Goal: Transaction & Acquisition: Purchase product/service

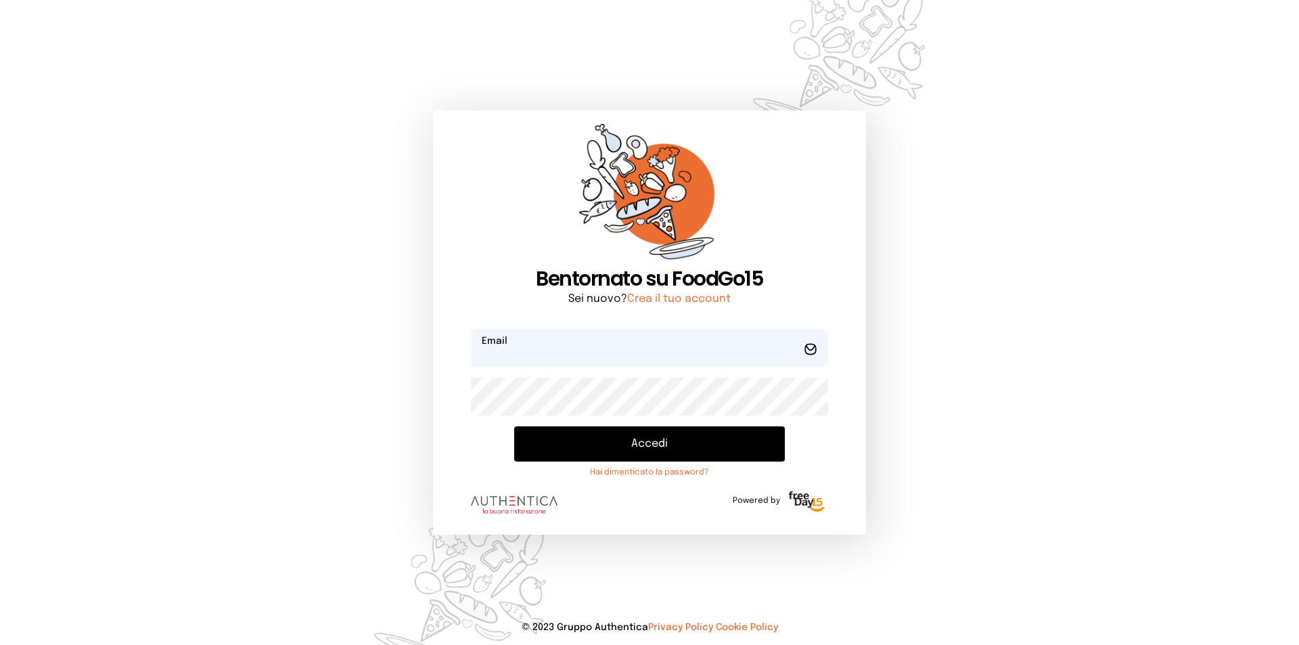
type input "**********"
click at [662, 446] on button "Accedi" at bounding box center [649, 443] width 271 height 35
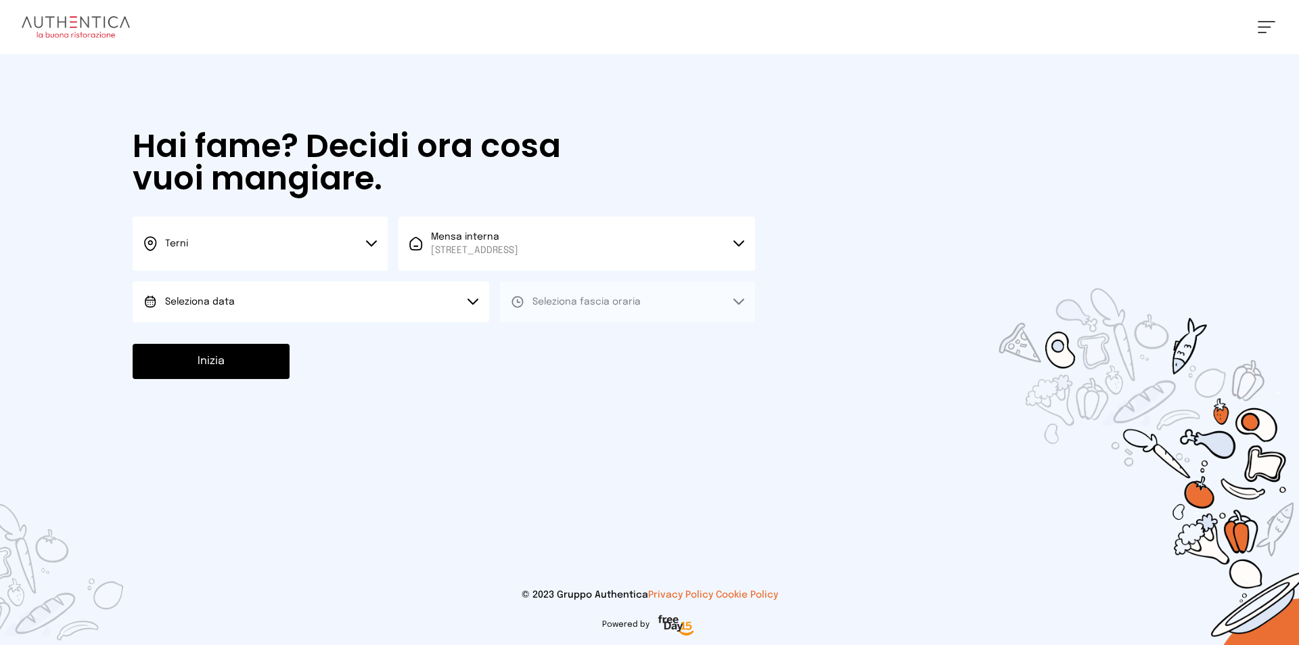
click at [340, 300] on button "Seleziona data" at bounding box center [311, 301] width 356 height 41
click at [289, 332] on li "[DATE], [DATE]" at bounding box center [311, 339] width 356 height 35
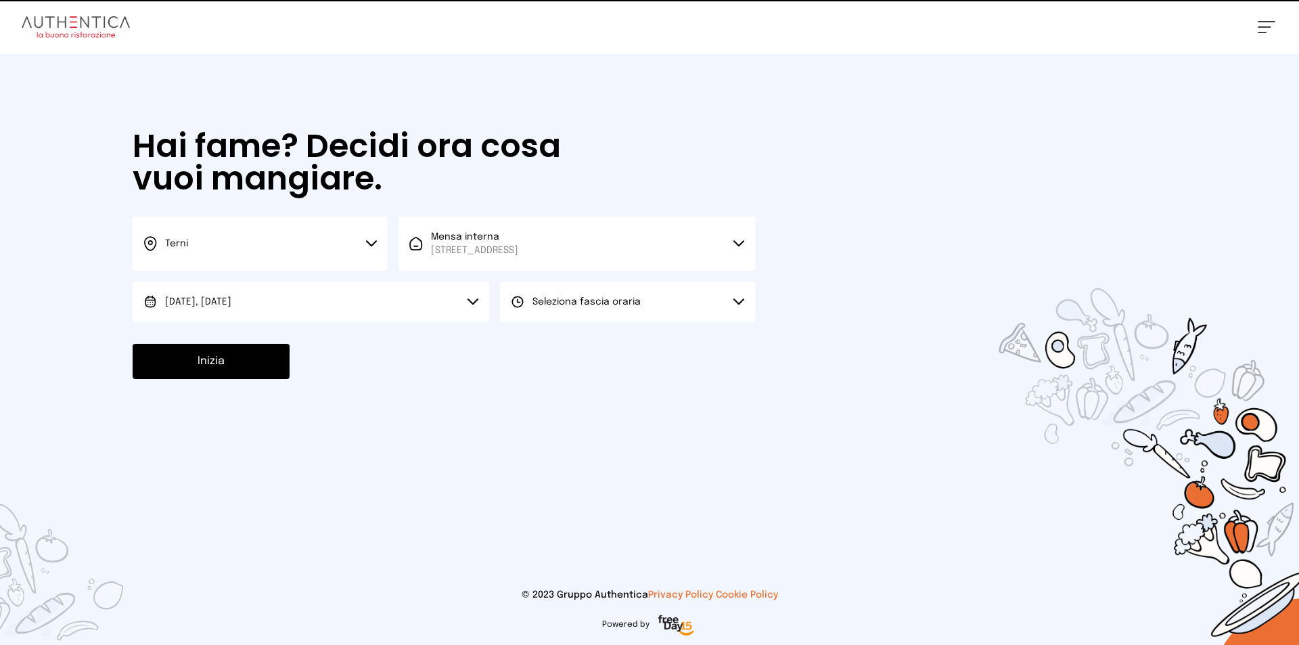
click at [669, 297] on button "Seleziona fascia oraria" at bounding box center [627, 301] width 255 height 41
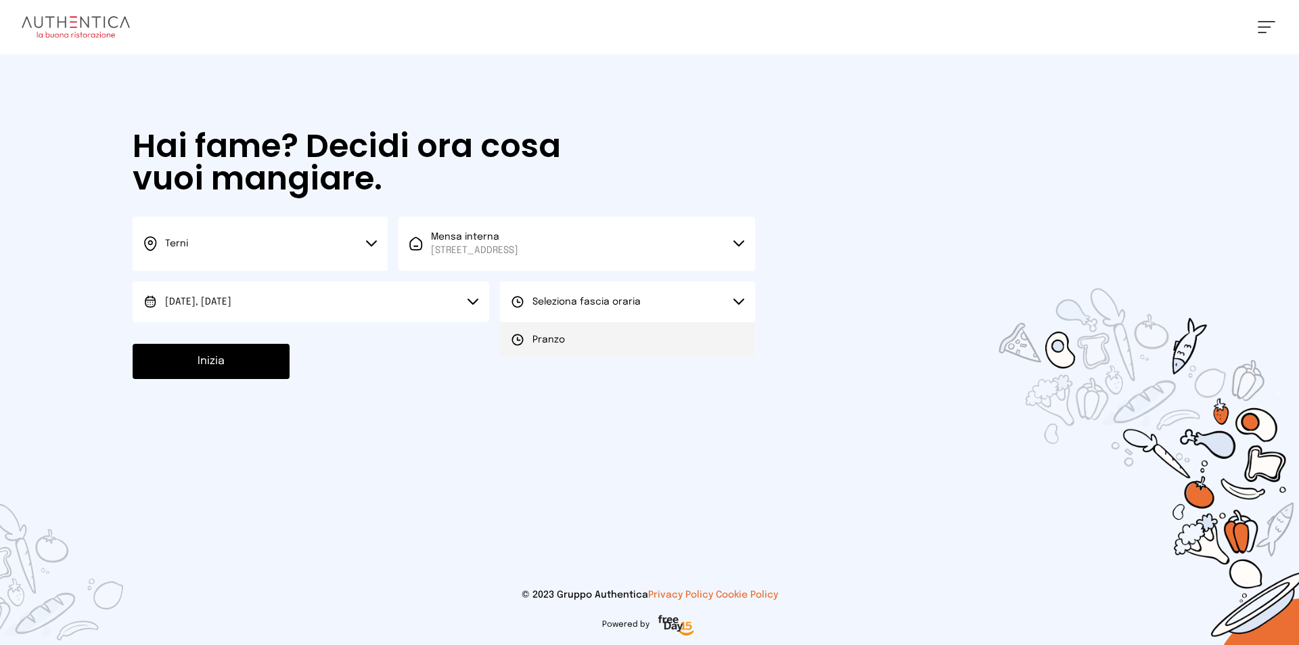
click at [639, 337] on li "Pranzo" at bounding box center [627, 339] width 255 height 35
click at [234, 362] on button "Inizia" at bounding box center [211, 361] width 157 height 35
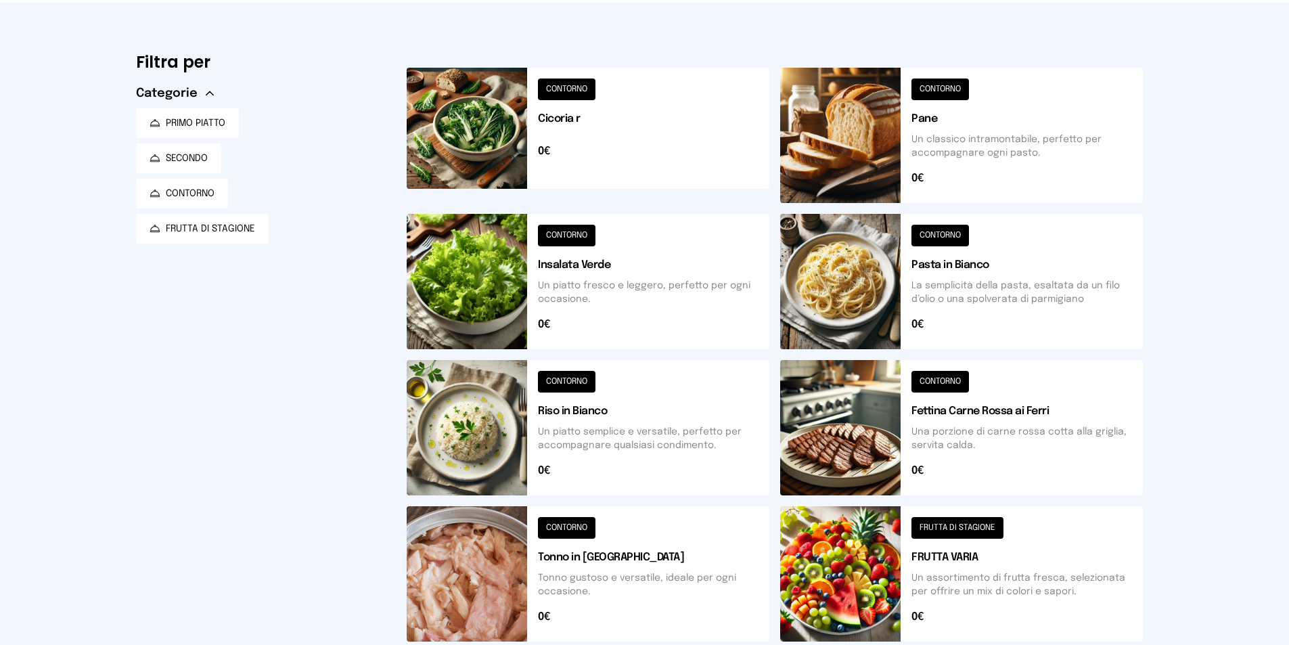
scroll to position [203, 0]
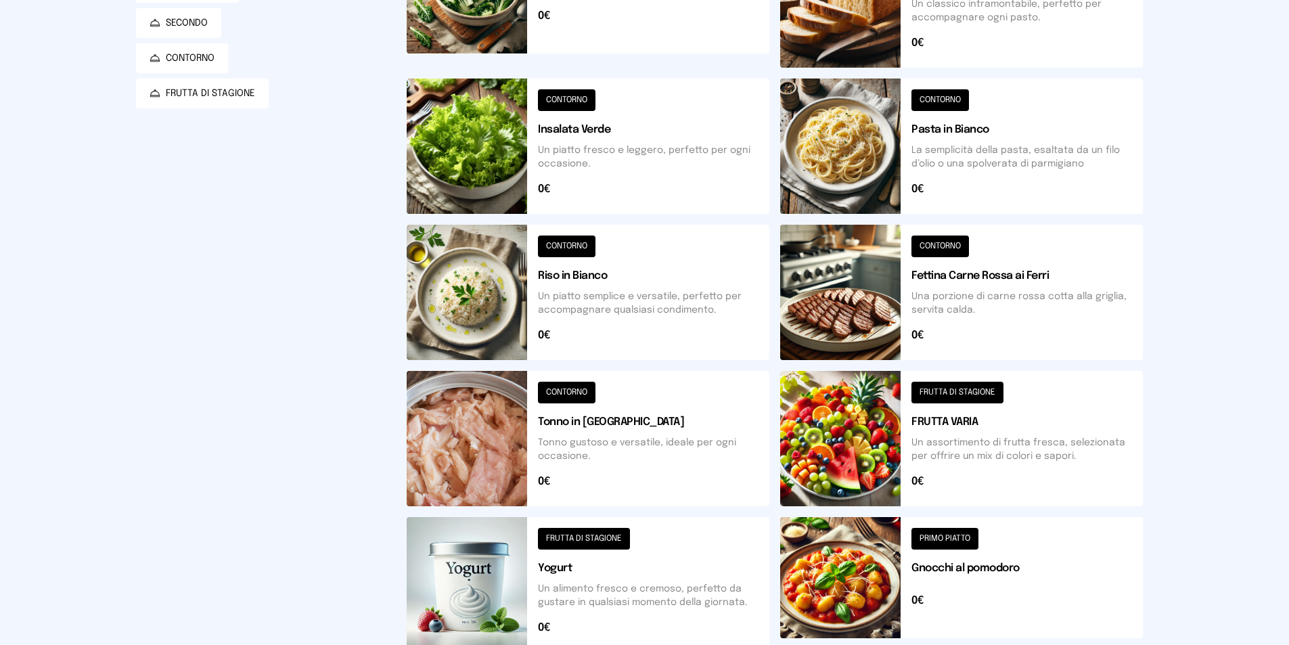
click at [965, 440] on button at bounding box center [961, 438] width 363 height 135
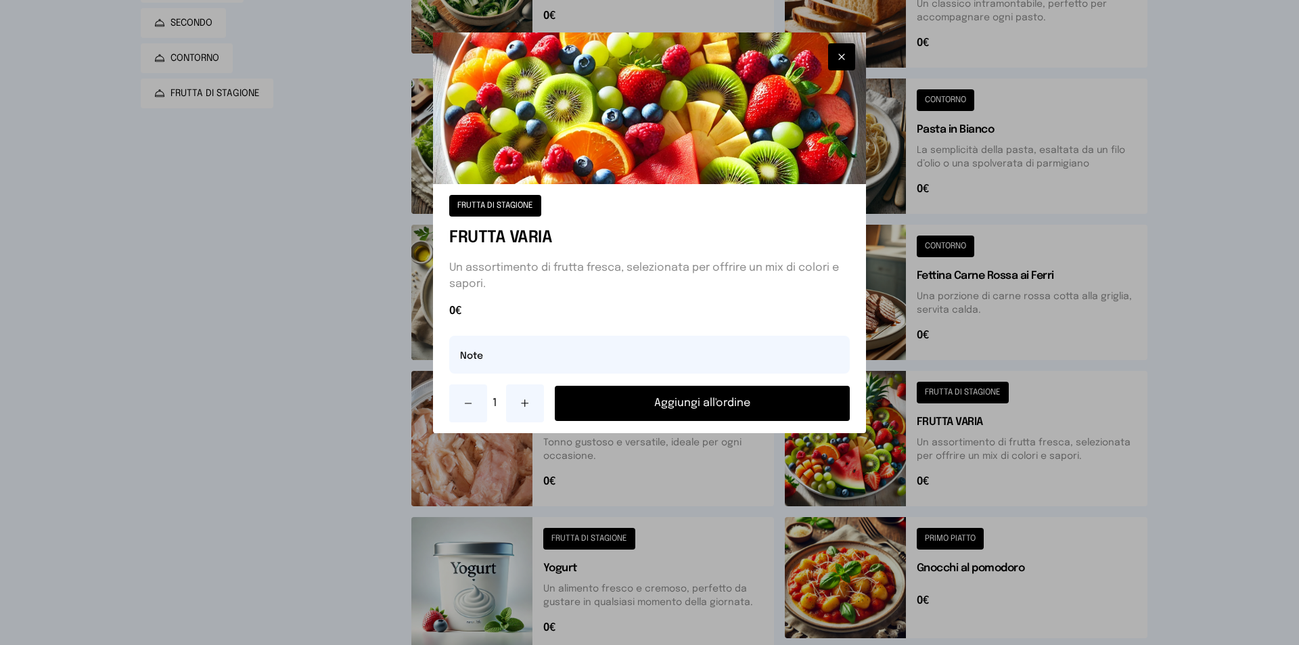
click at [760, 398] on button "Aggiungi all'ordine" at bounding box center [702, 403] width 295 height 35
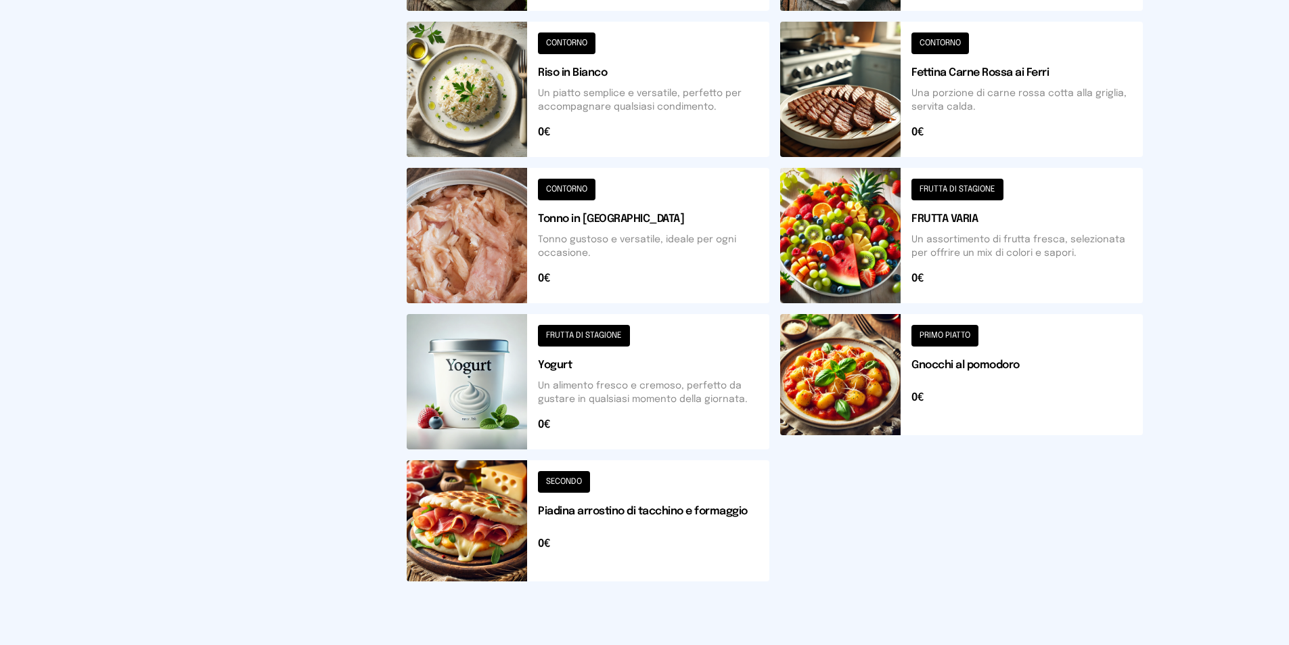
scroll to position [461, 0]
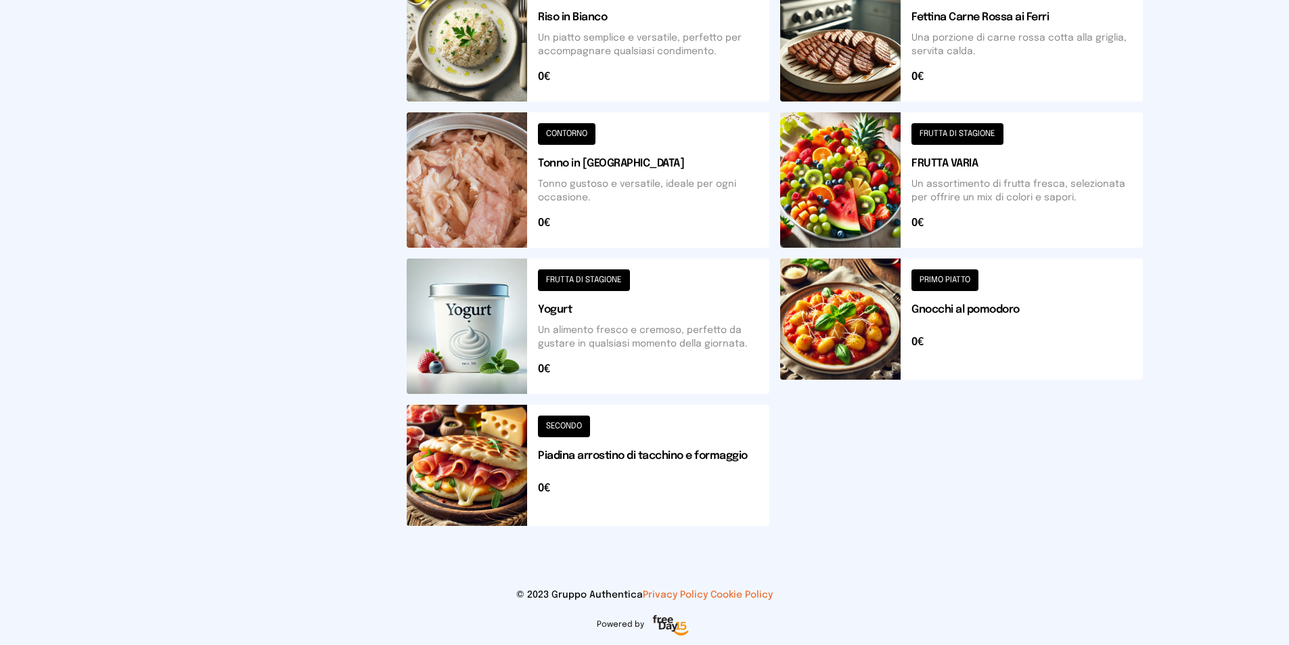
click at [624, 451] on button at bounding box center [588, 465] width 363 height 121
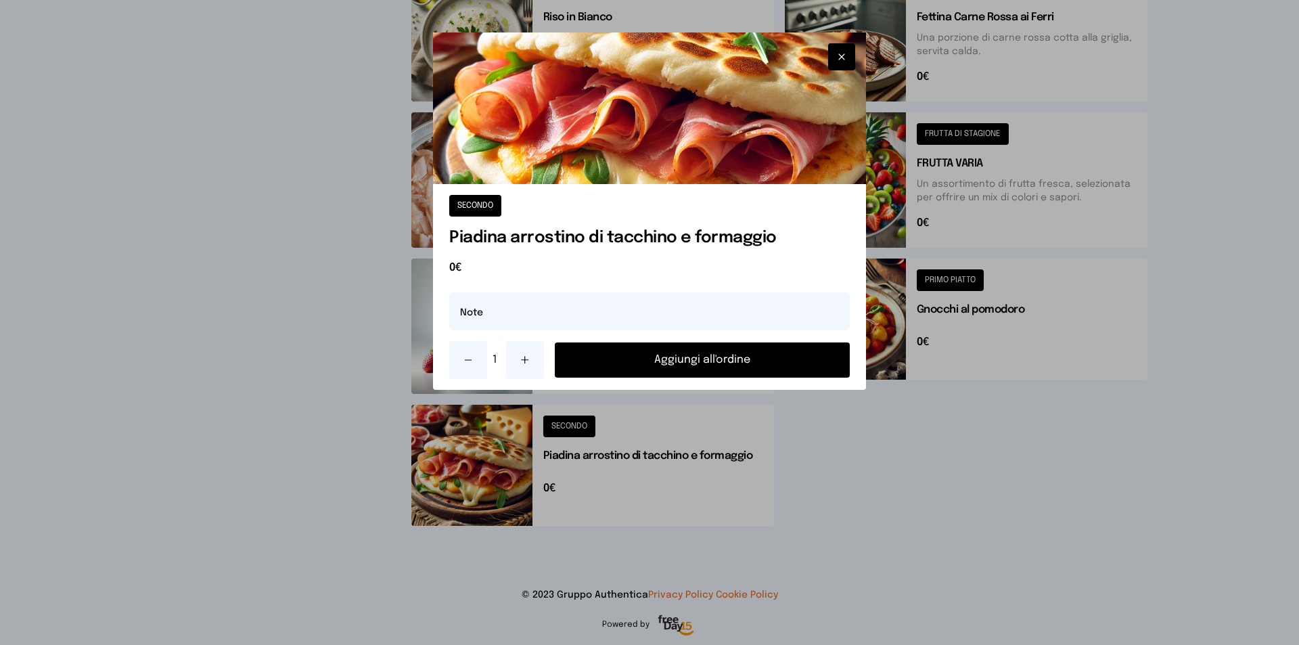
click at [729, 363] on button "Aggiungi all'ordine" at bounding box center [702, 359] width 295 height 35
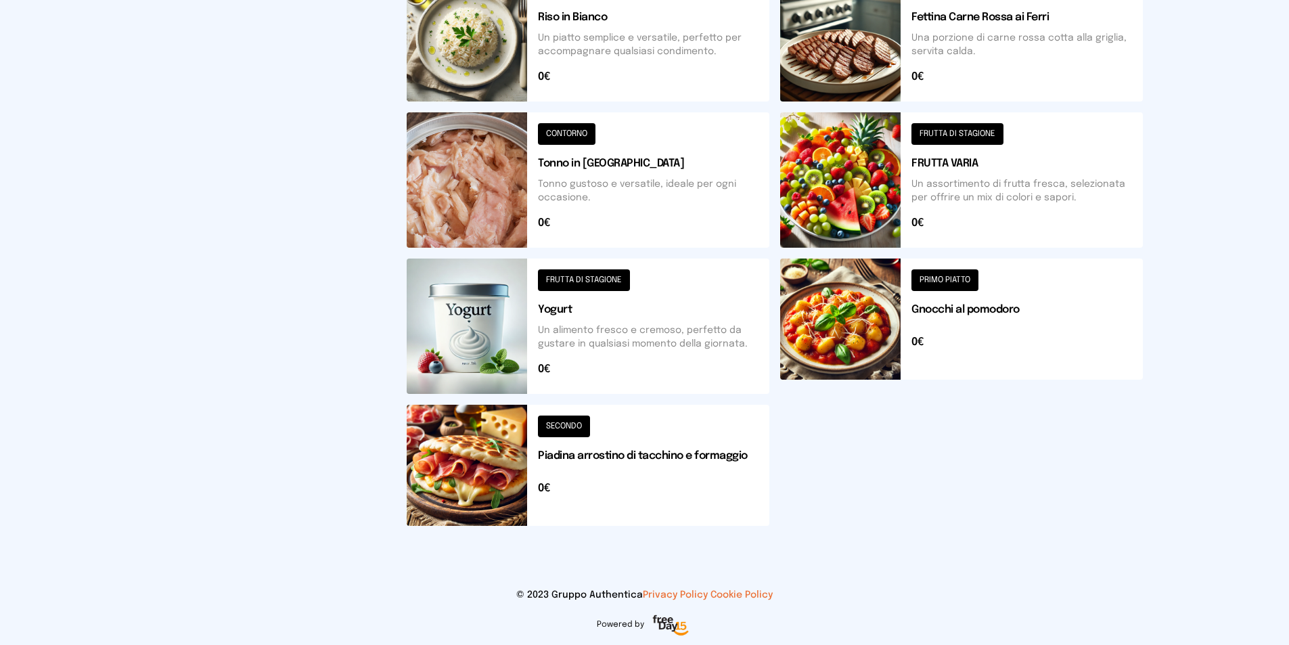
scroll to position [191, 0]
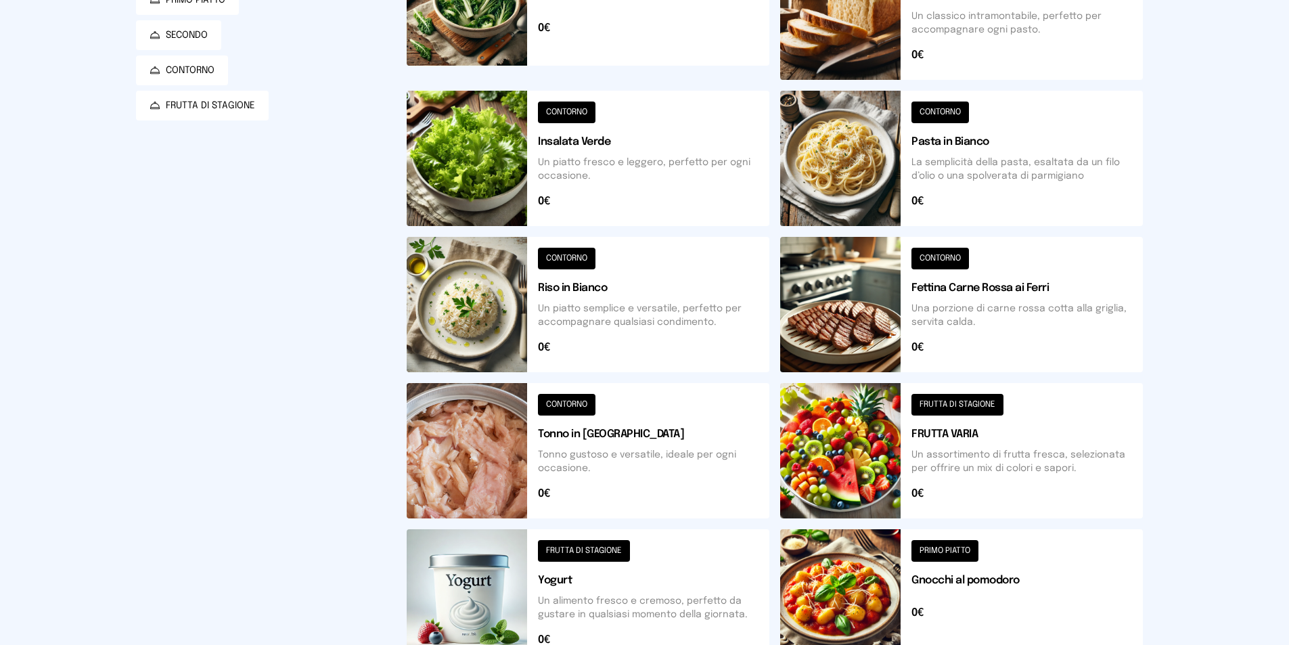
click at [552, 140] on button at bounding box center [588, 158] width 363 height 135
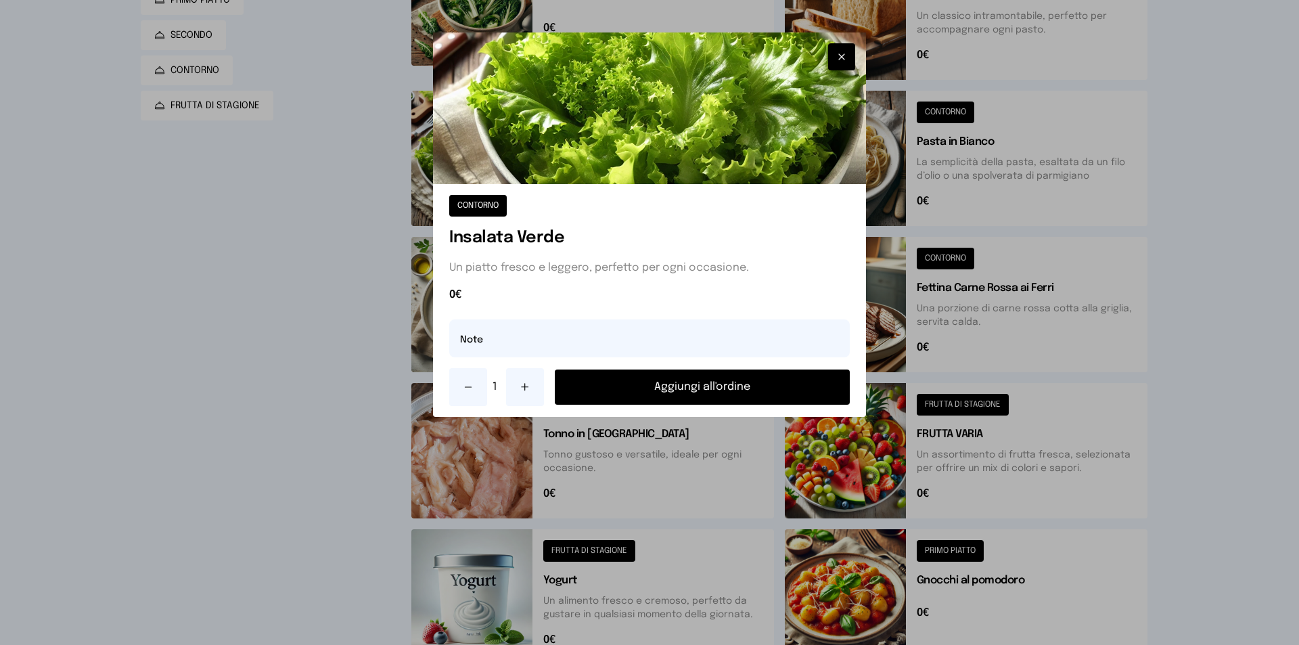
click at [697, 383] on button "Aggiungi all'ordine" at bounding box center [702, 386] width 295 height 35
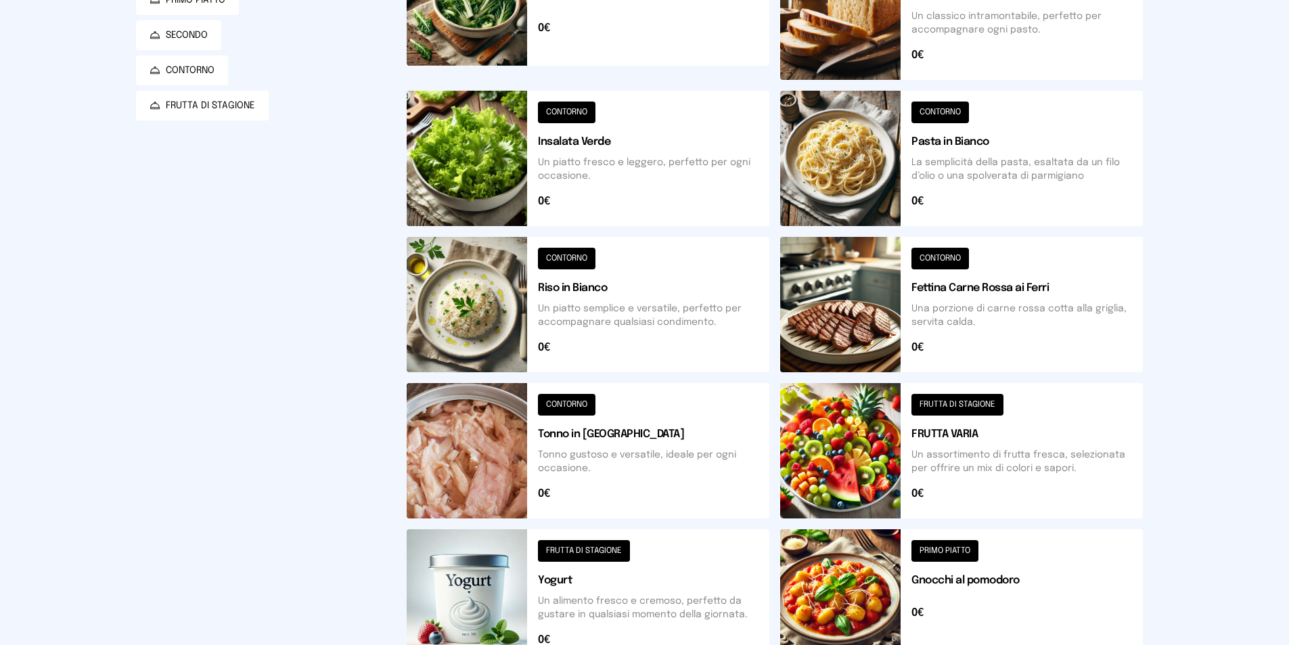
scroll to position [0, 0]
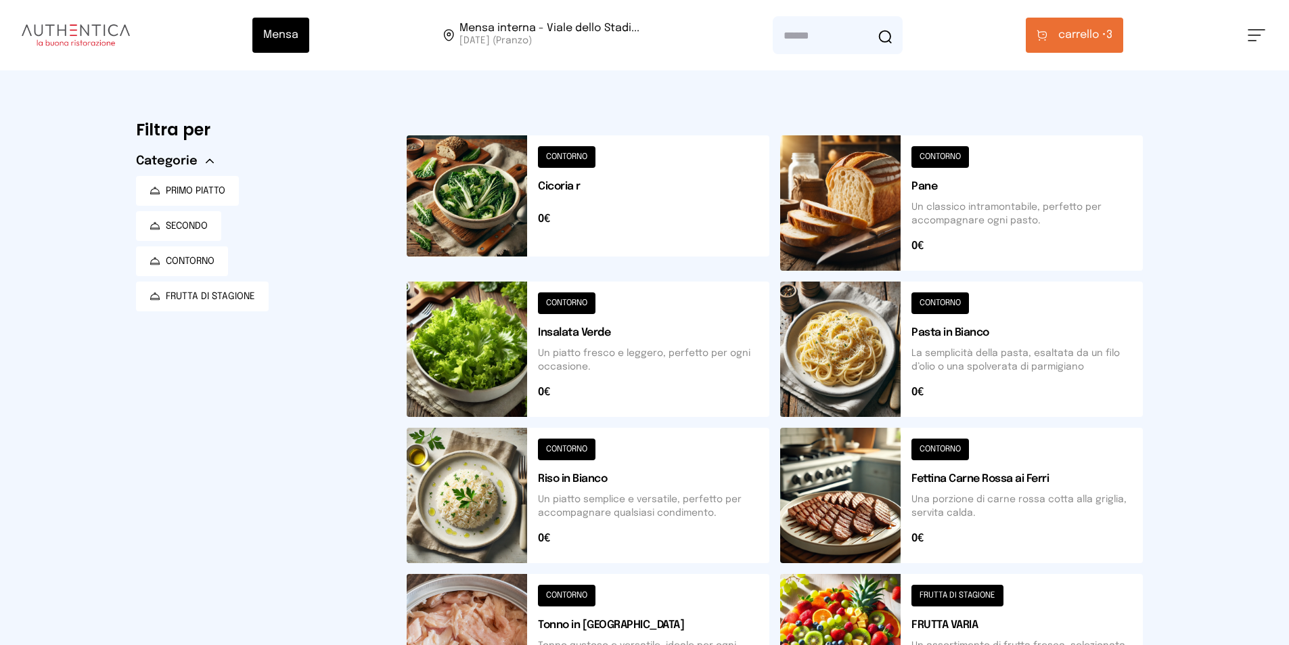
click at [1057, 34] on button "carrello • 3" at bounding box center [1073, 35] width 97 height 35
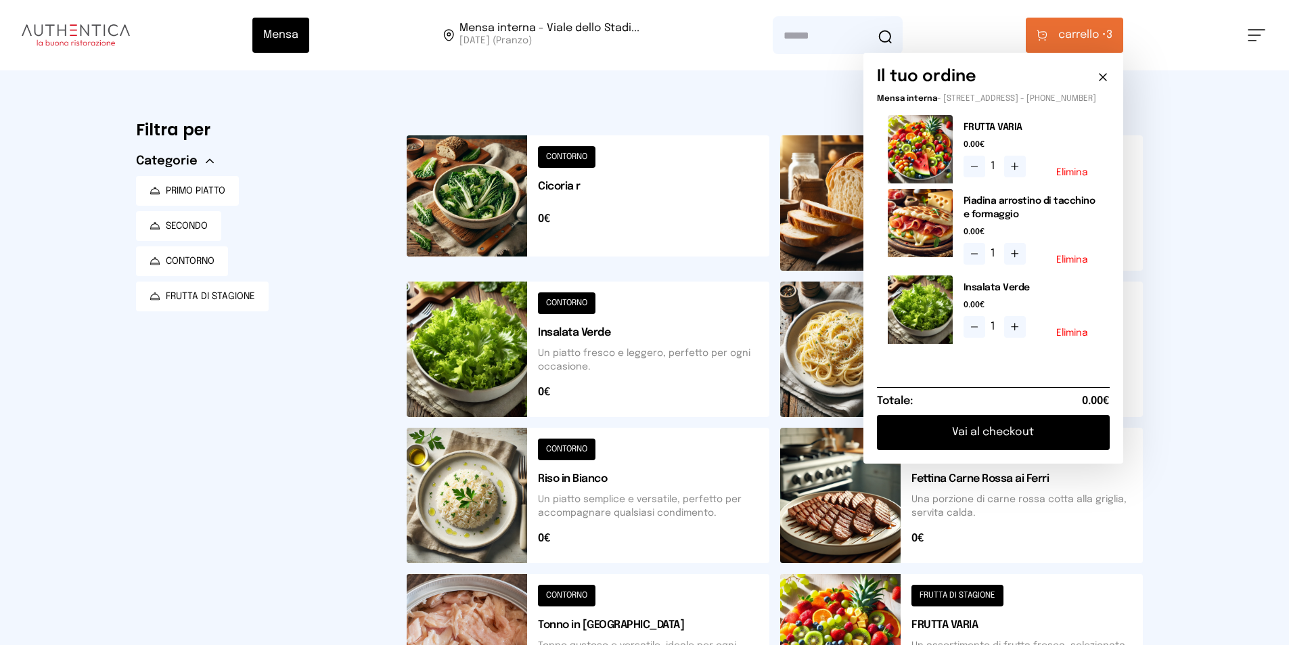
click at [1027, 449] on button "Vai al checkout" at bounding box center [993, 432] width 233 height 35
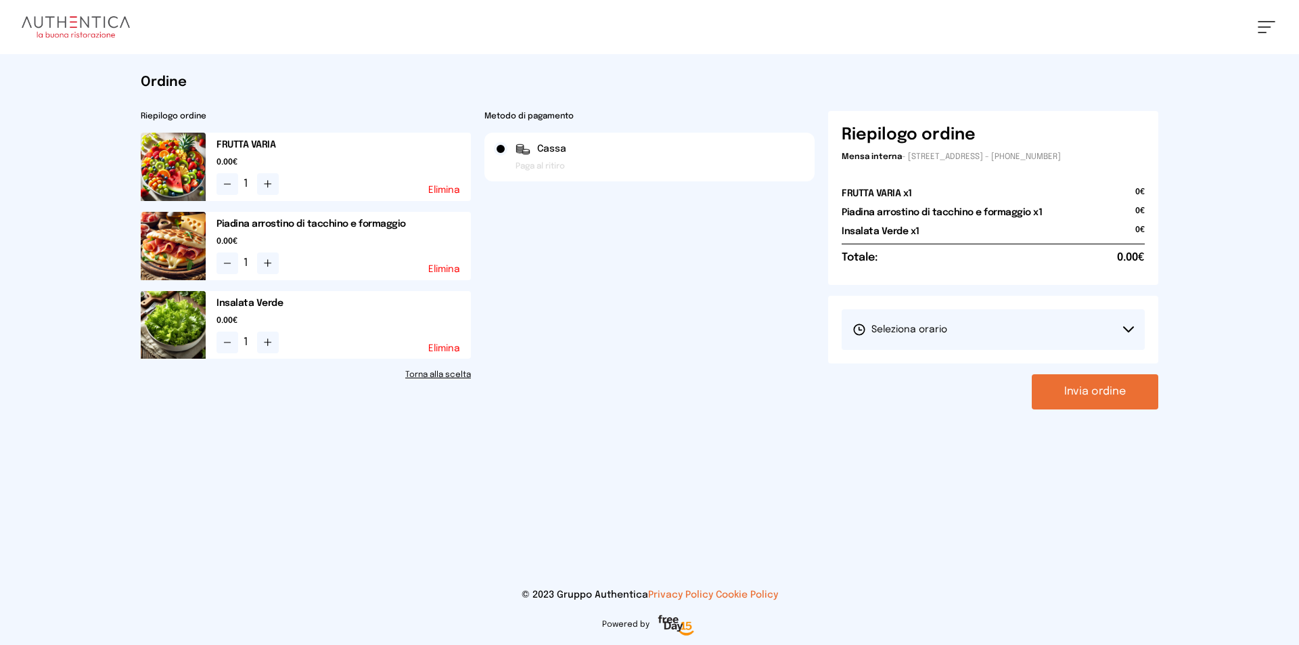
click at [1109, 393] on button "Invia ordine" at bounding box center [1095, 391] width 126 height 35
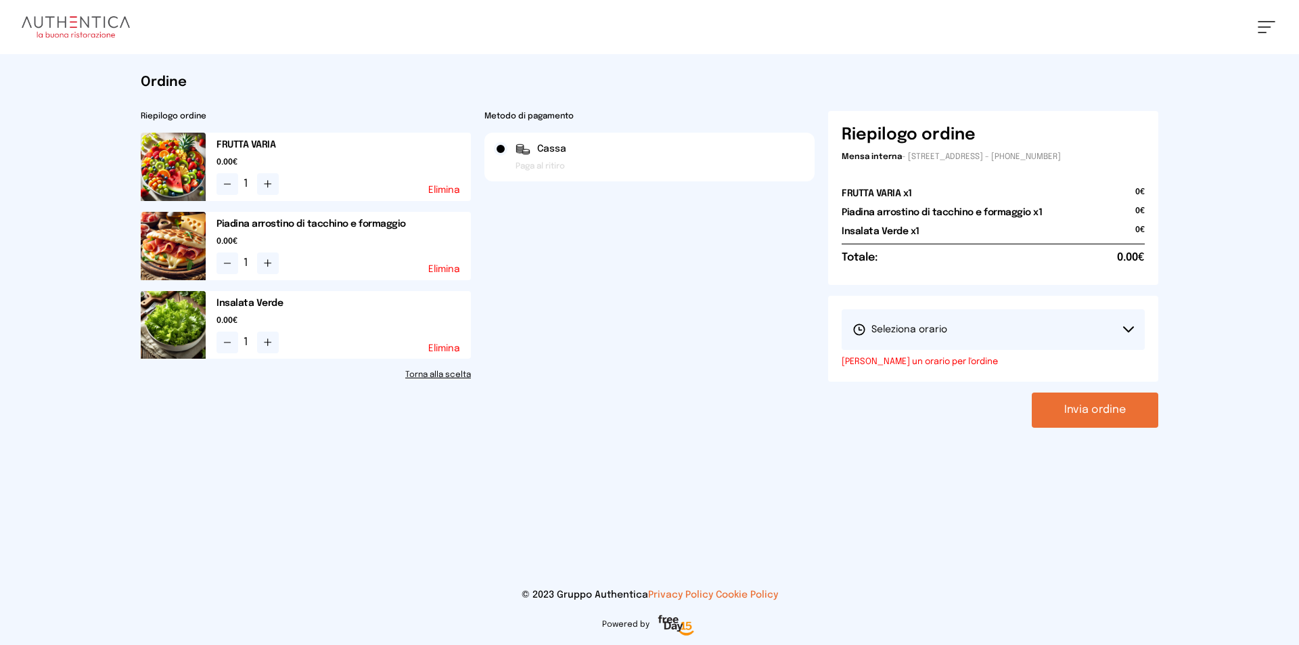
click at [1114, 321] on button "Seleziona orario" at bounding box center [992, 329] width 303 height 41
click at [1119, 334] on button "Seleziona orario" at bounding box center [992, 329] width 303 height 41
click at [956, 330] on button "Seleziona orario" at bounding box center [992, 329] width 303 height 41
click at [948, 361] on span "1° Turno (13:00 - 15:00)" at bounding box center [903, 368] width 102 height 14
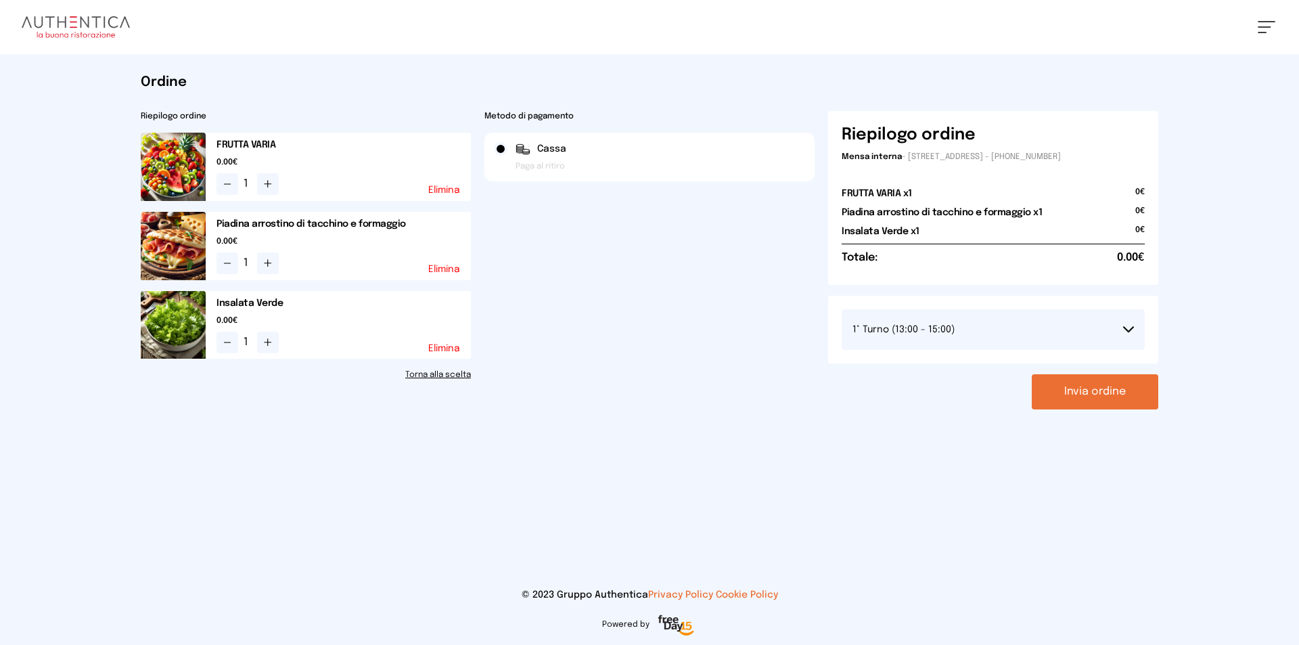
click at [1091, 386] on button "Invia ordine" at bounding box center [1095, 391] width 126 height 35
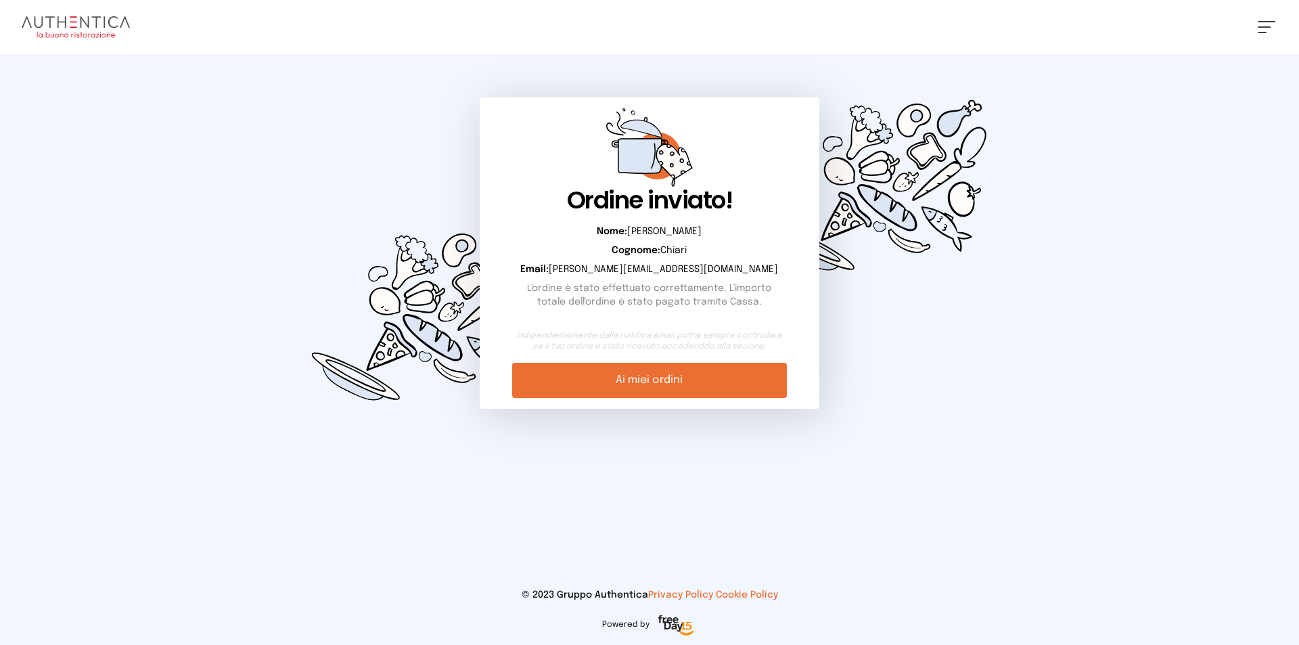
click at [844, 427] on div "Ordine inviato! Nome: [PERSON_NAME]: [PERSON_NAME]: [PERSON_NAME][EMAIL_ADDRESS…" at bounding box center [649, 253] width 1039 height 398
click at [774, 371] on link "Ai miei ordini" at bounding box center [649, 380] width 274 height 35
